Goal: Task Accomplishment & Management: Manage account settings

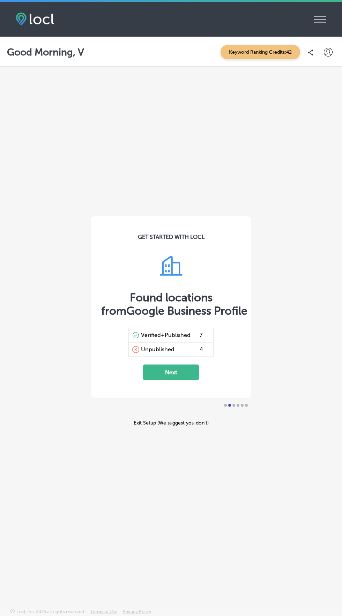
click at [319, 20] on icon "iconmonstr-menu-thin copy Created with Sketch." at bounding box center [320, 19] width 12 height 10
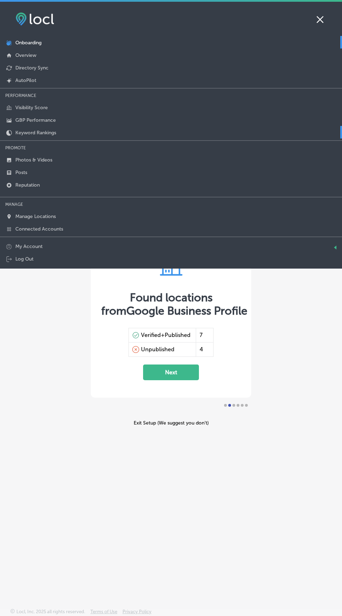
click at [9, 132] on icon at bounding box center [9, 133] width 6 height 6
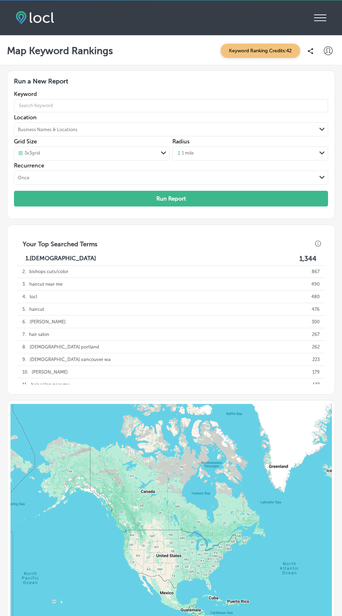
click at [260, 51] on span "Keyword Ranking Credits: 42" at bounding box center [260, 51] width 80 height 14
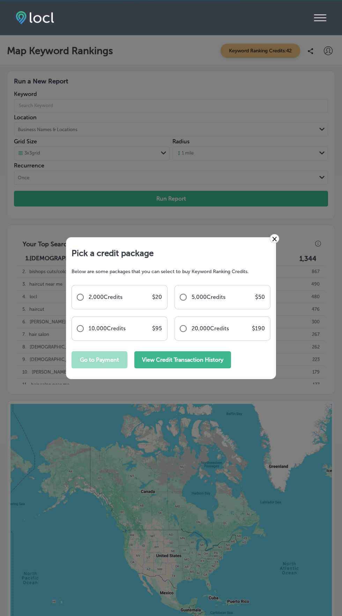
click at [215, 368] on button "View Credit Transaction History" at bounding box center [182, 359] width 97 height 17
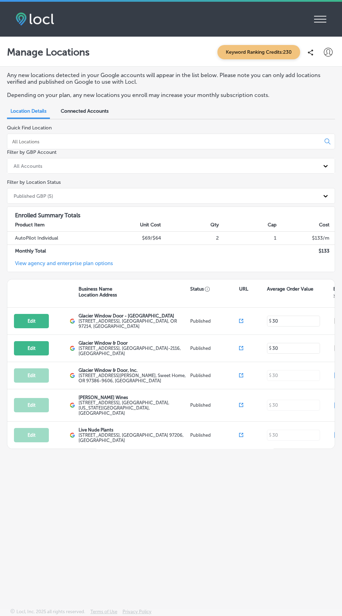
click at [326, 22] on icon at bounding box center [320, 19] width 12 height 7
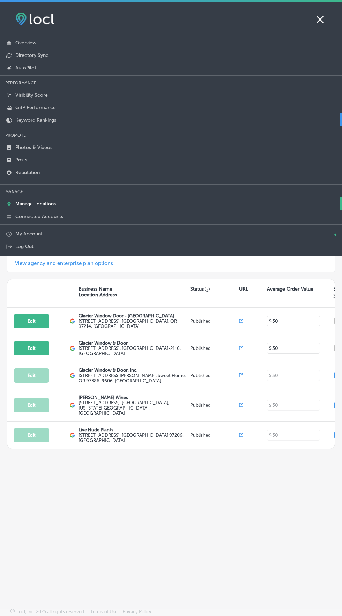
click at [24, 120] on p "Keyword Rankings" at bounding box center [35, 120] width 41 height 6
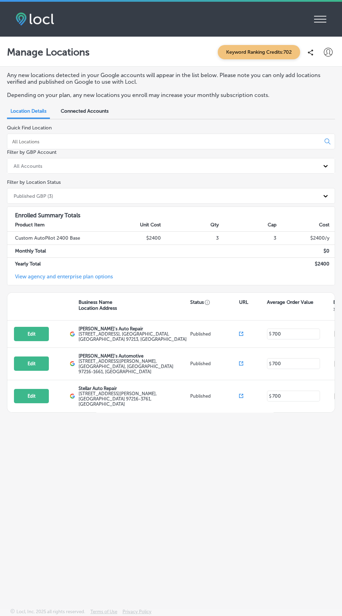
click at [322, 17] on icon "iconmonstr-menu-thin copy Created with Sketch." at bounding box center [320, 19] width 12 height 10
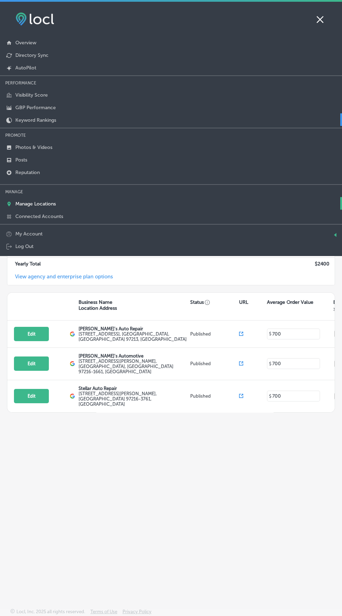
click at [20, 125] on link "Keyword Rankings" at bounding box center [171, 119] width 342 height 13
